Goal: Information Seeking & Learning: Learn about a topic

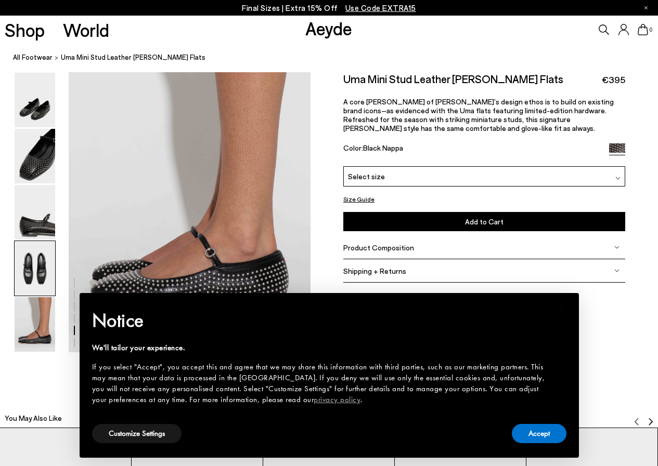
scroll to position [1691, 0]
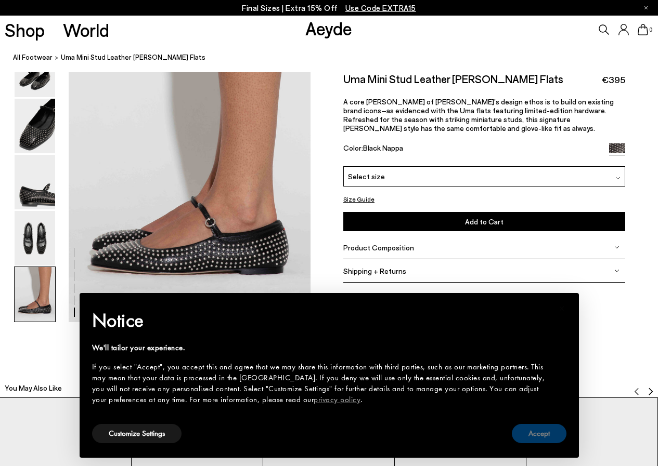
click at [534, 437] on button "Accept" at bounding box center [539, 433] width 55 height 19
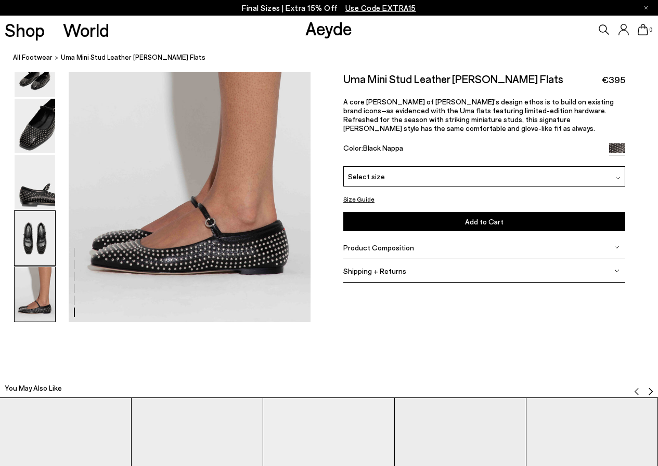
click at [41, 231] on img at bounding box center [35, 238] width 41 height 55
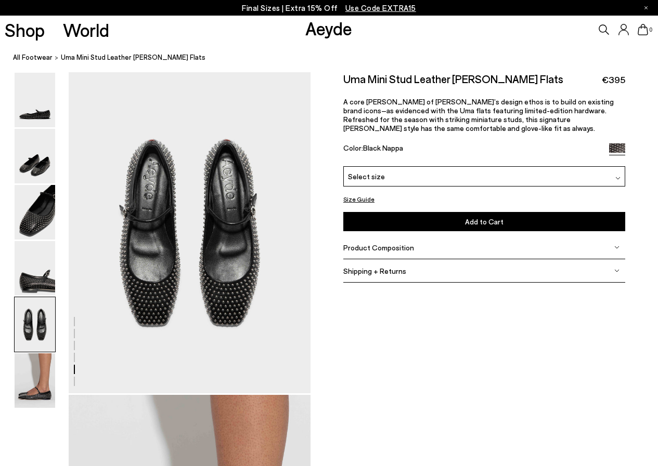
click at [41, 231] on img at bounding box center [35, 212] width 41 height 55
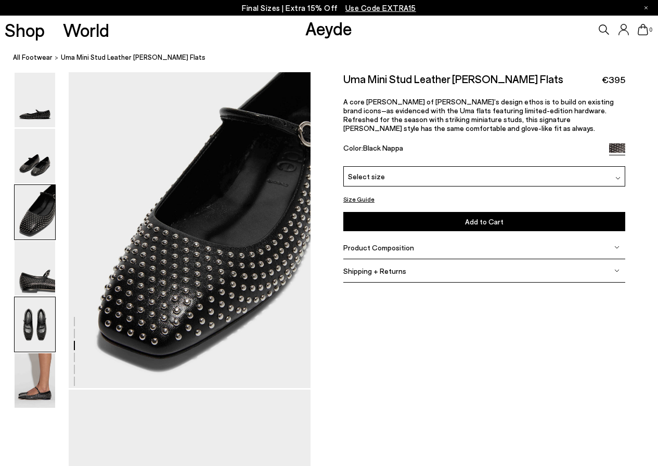
scroll to position [648, 0]
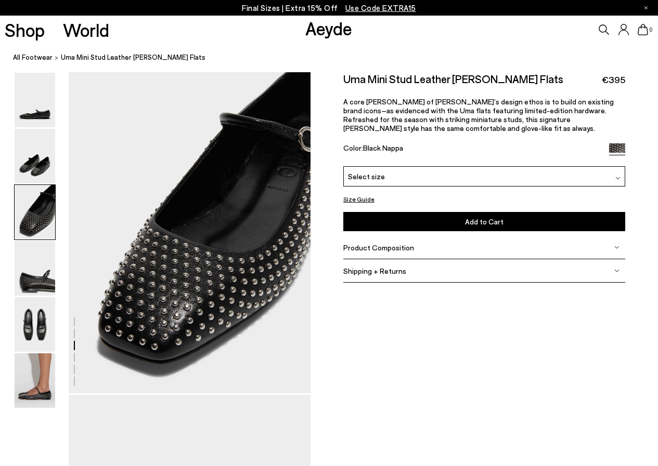
click at [412, 250] on div "Product Composition" at bounding box center [484, 247] width 282 height 23
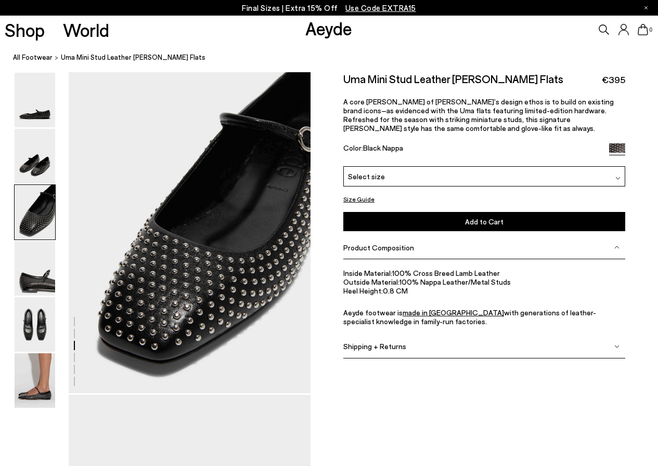
click at [398, 349] on span "Shipping + Returns" at bounding box center [374, 346] width 63 height 9
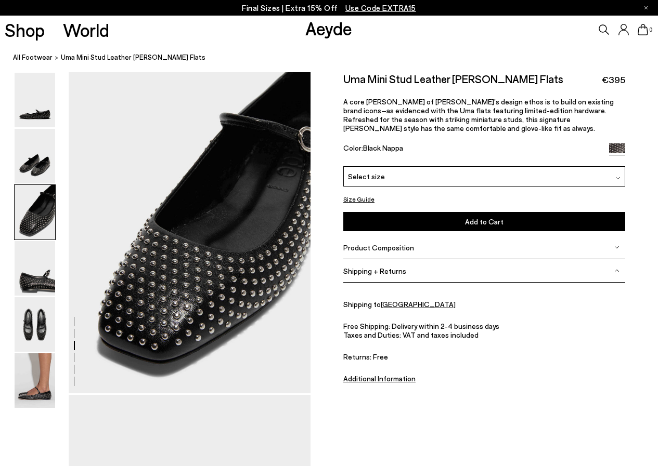
click at [398, 249] on span "Product Composition" at bounding box center [378, 247] width 71 height 9
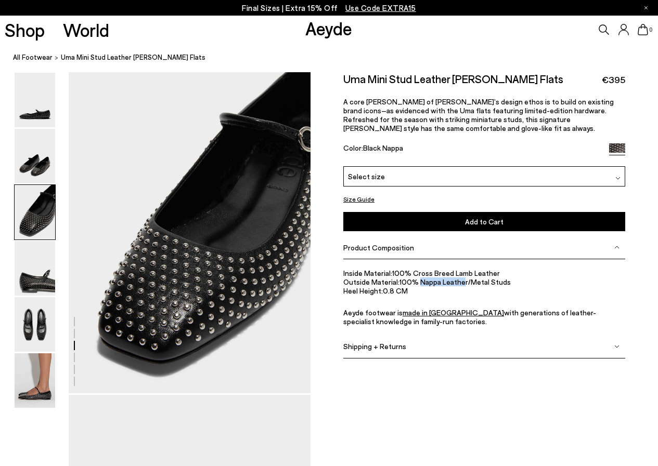
drag, startPoint x: 420, startPoint y: 281, endPoint x: 461, endPoint y: 284, distance: 41.7
click at [461, 284] on li "Outside Material: 100% Nappa Leather/Metal Studs" at bounding box center [484, 281] width 282 height 9
copy li "Nappa Leathe"
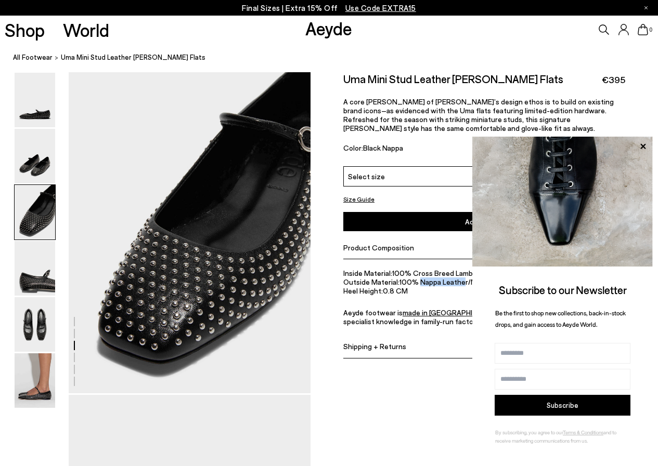
drag, startPoint x: 643, startPoint y: 144, endPoint x: 620, endPoint y: 188, distance: 49.1
click at [644, 144] on icon at bounding box center [643, 147] width 14 height 14
click at [644, 147] on icon at bounding box center [642, 146] width 5 height 5
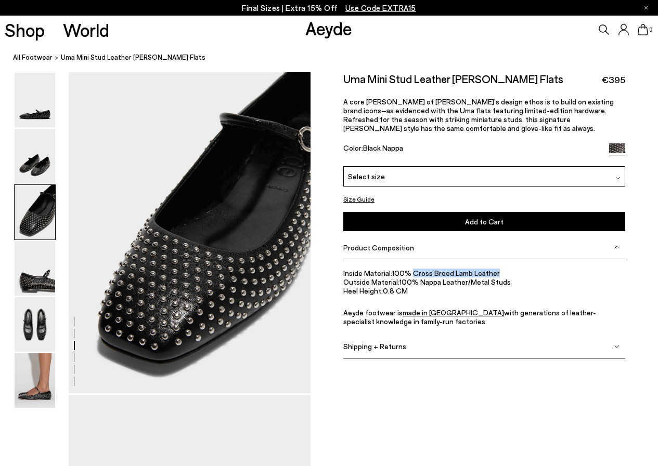
drag, startPoint x: 413, startPoint y: 271, endPoint x: 504, endPoint y: 271, distance: 91.0
click at [504, 271] on li "Inside Material: 100% Cross Breed Lamb Leather" at bounding box center [484, 272] width 282 height 9
copy li "Cross Breed Lamb Leather"
